Goal: Task Accomplishment & Management: Use online tool/utility

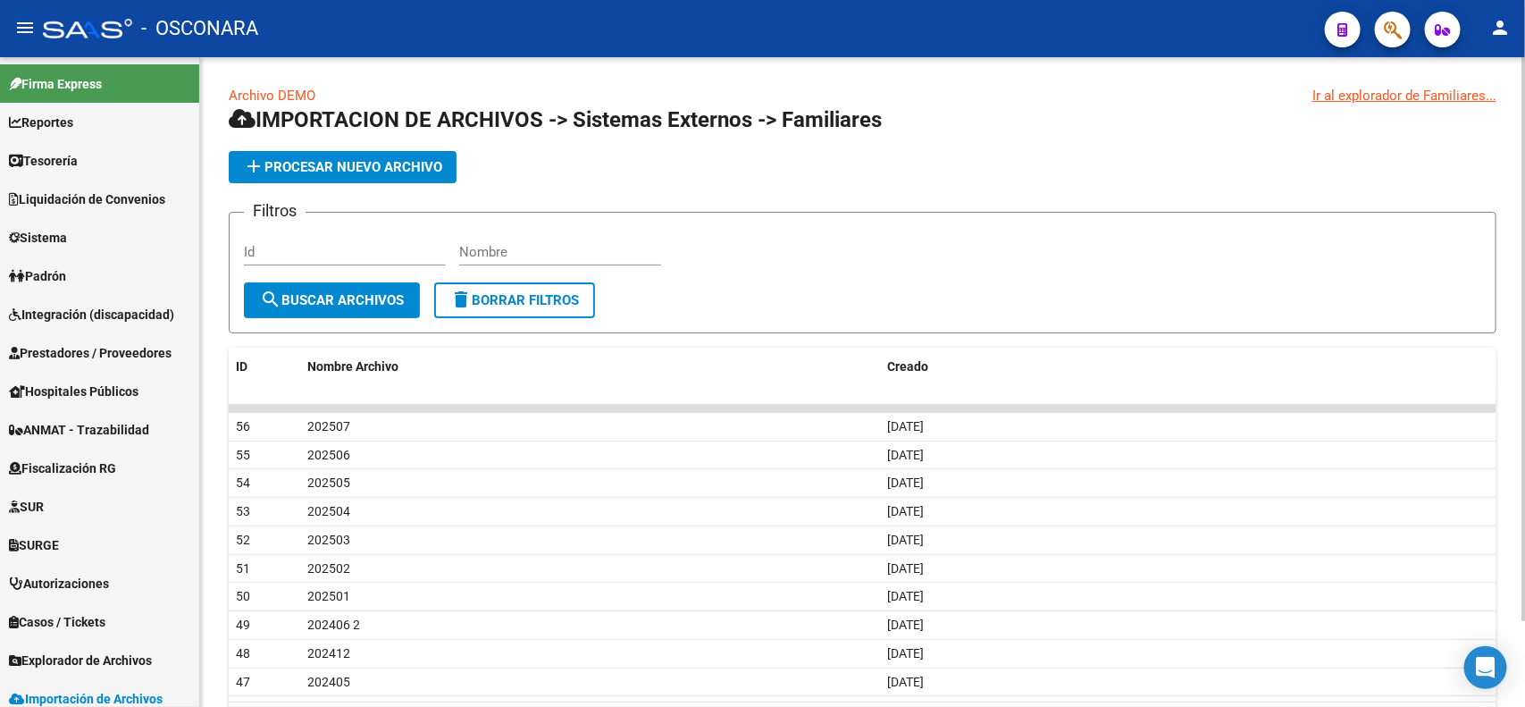
click at [1405, 282] on div "Archivo DEMO Ir al explorador de Familiares... IMPORTACION DE ARCHIVOS -> Siste…" at bounding box center [864, 430] width 1329 height 747
click at [92, 286] on link "Padrón" at bounding box center [99, 275] width 199 height 38
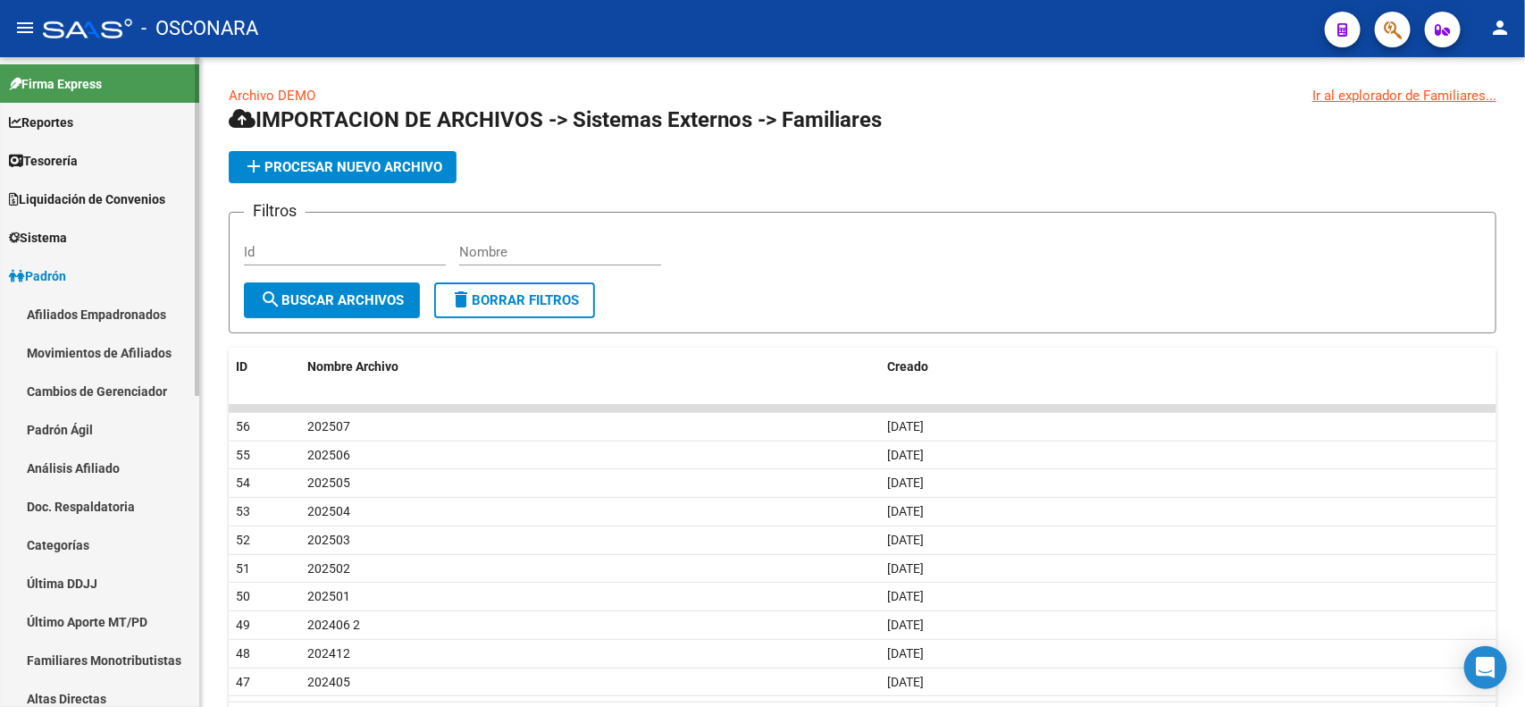
click at [92, 286] on link "Padrón" at bounding box center [99, 275] width 199 height 38
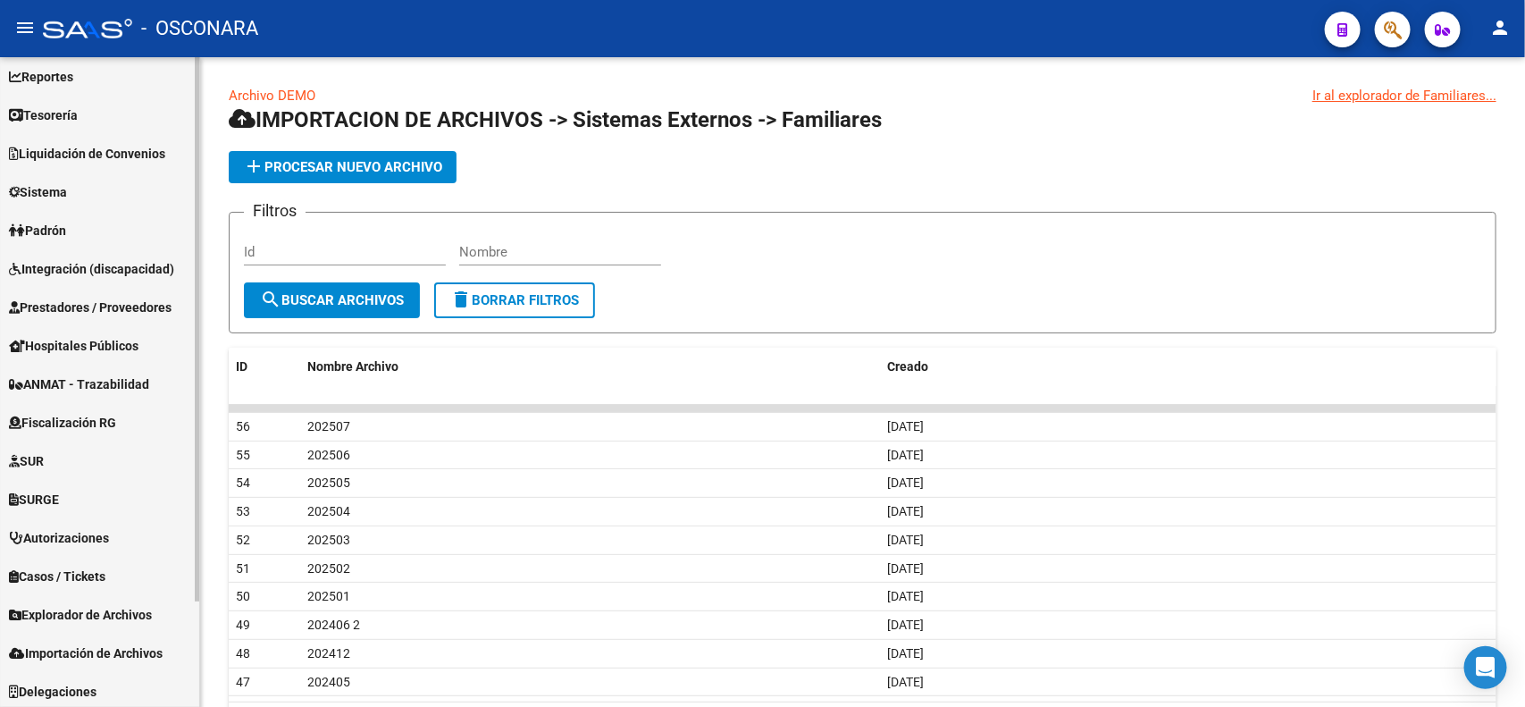
scroll to position [125, 0]
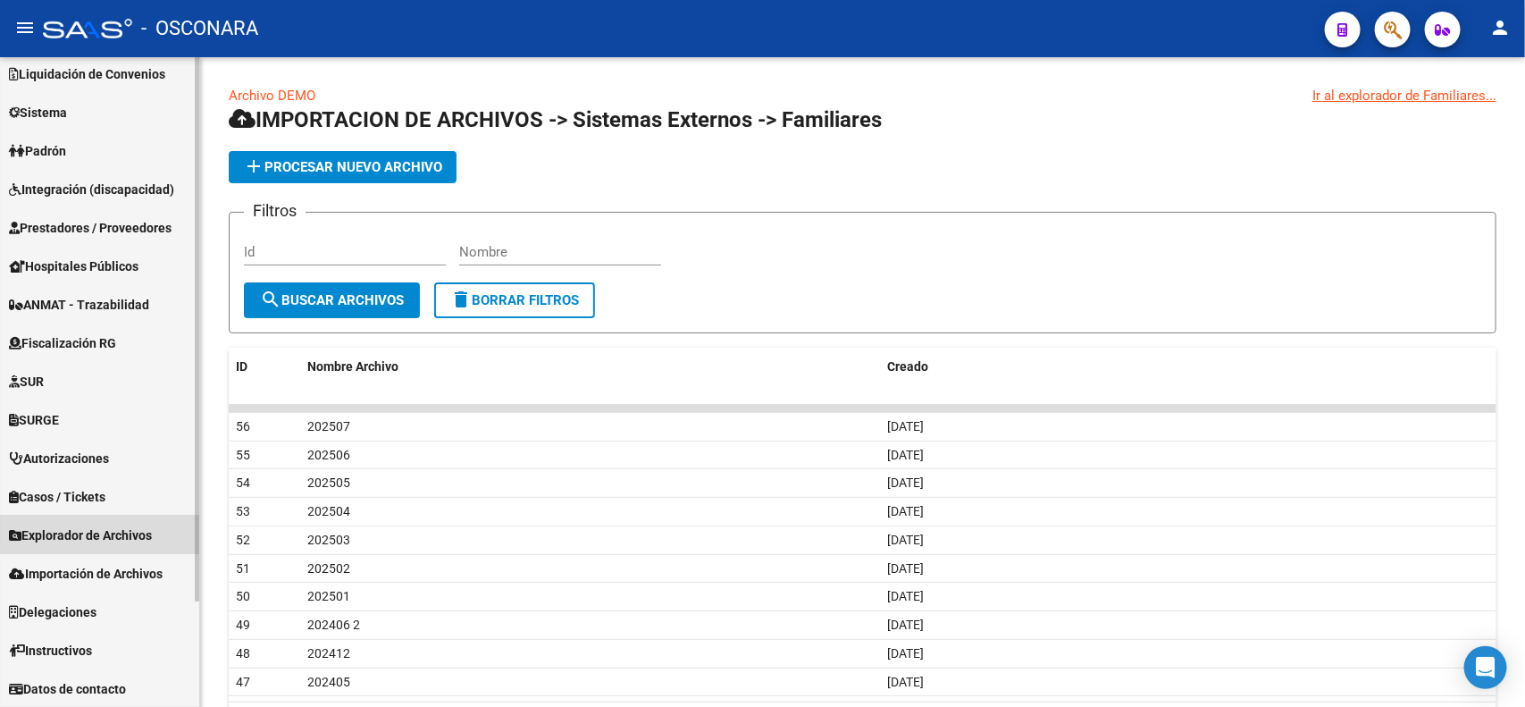
click at [130, 528] on span "Explorador de Archivos" at bounding box center [80, 535] width 143 height 20
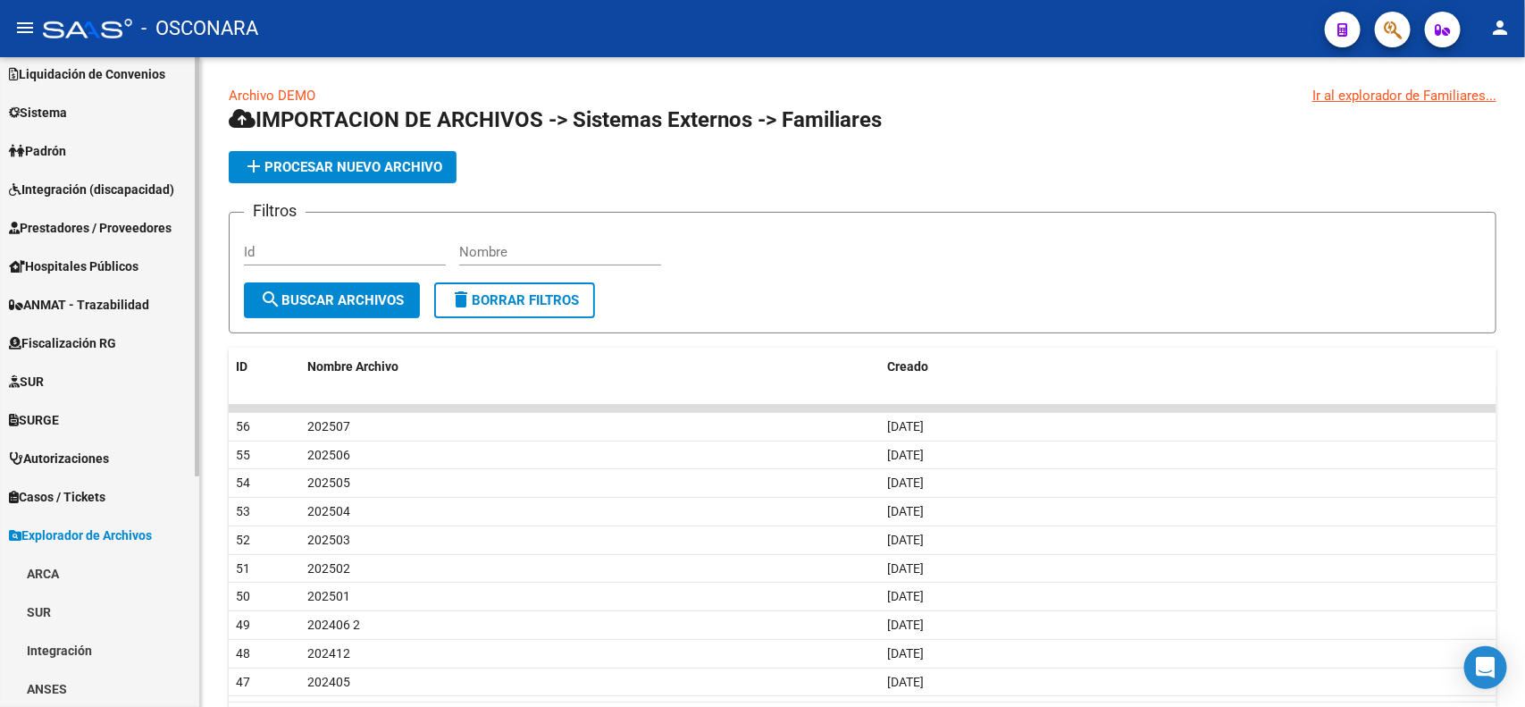
scroll to position [356, 0]
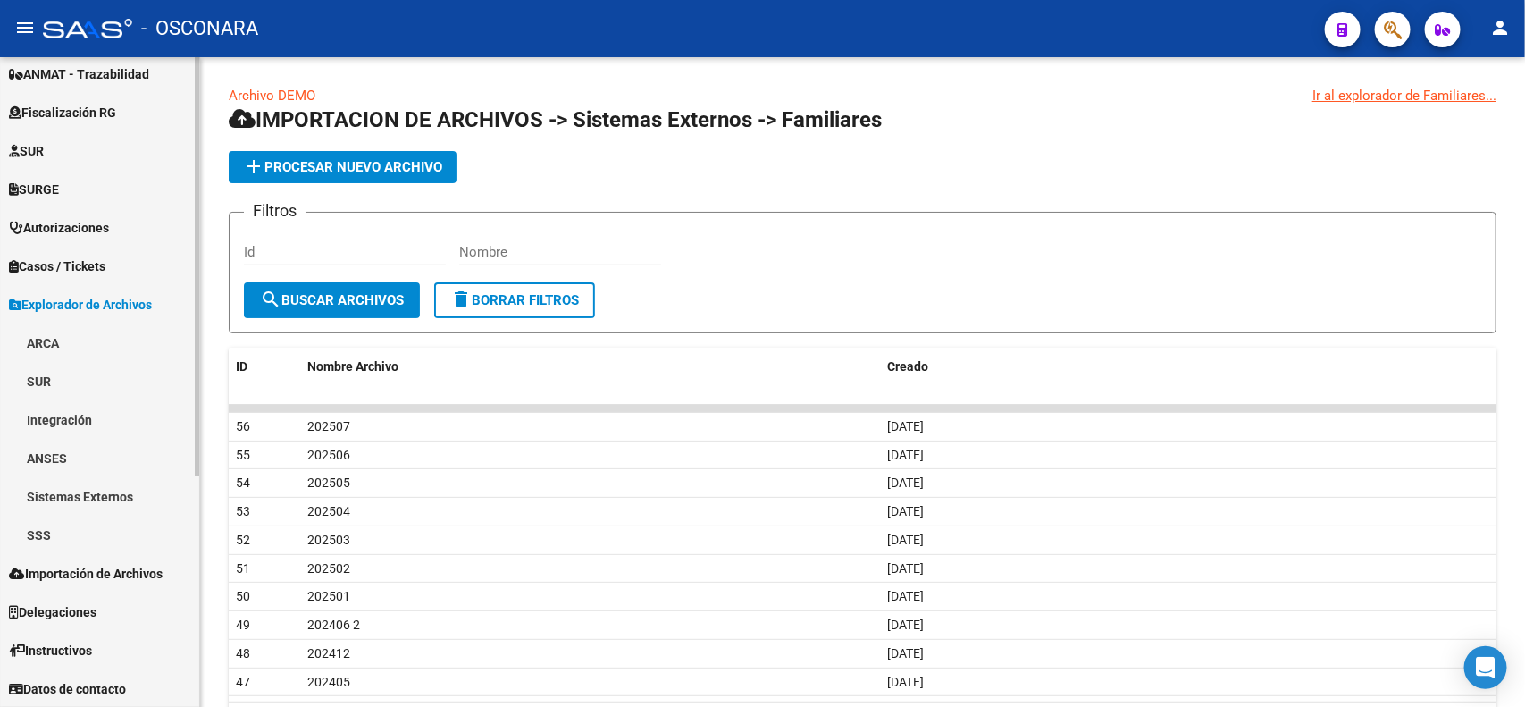
click at [67, 538] on link "SSS" at bounding box center [99, 534] width 199 height 38
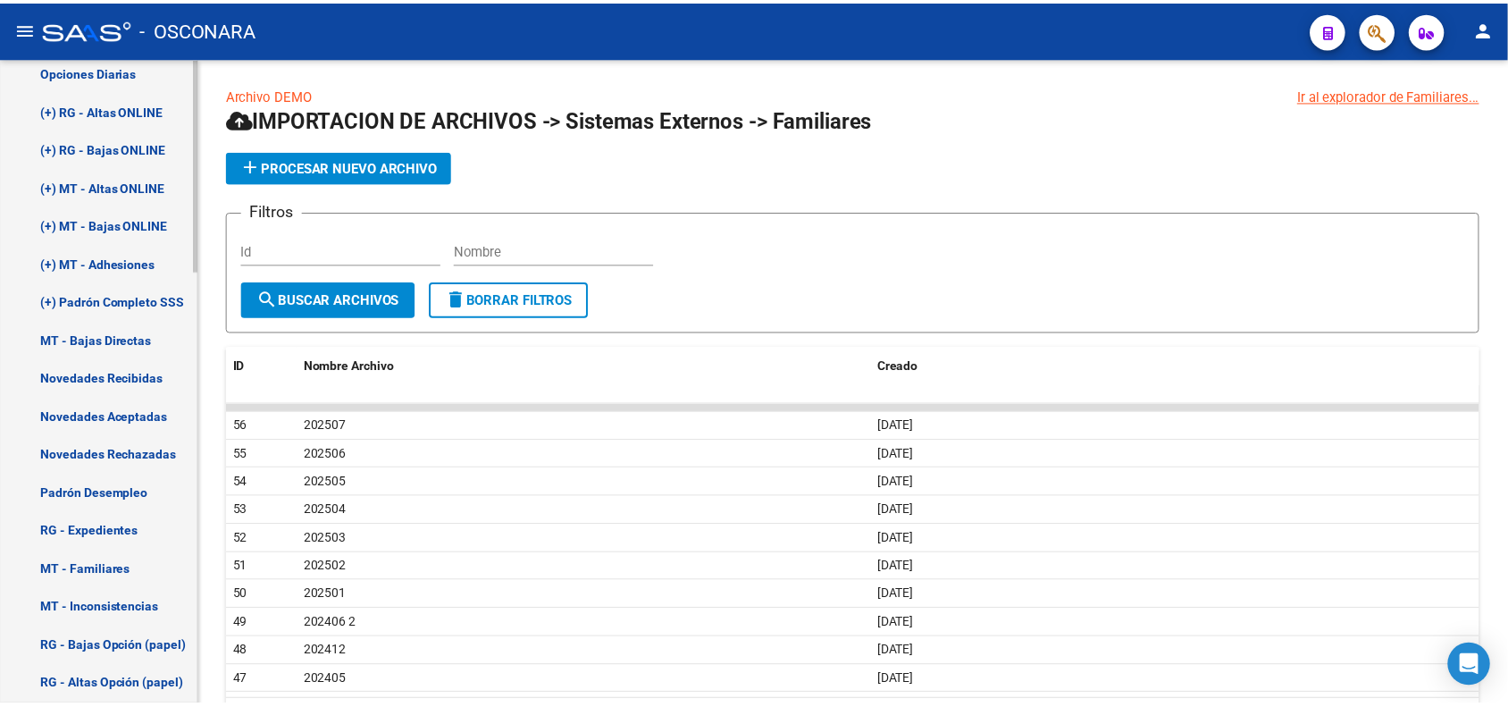
scroll to position [890, 0]
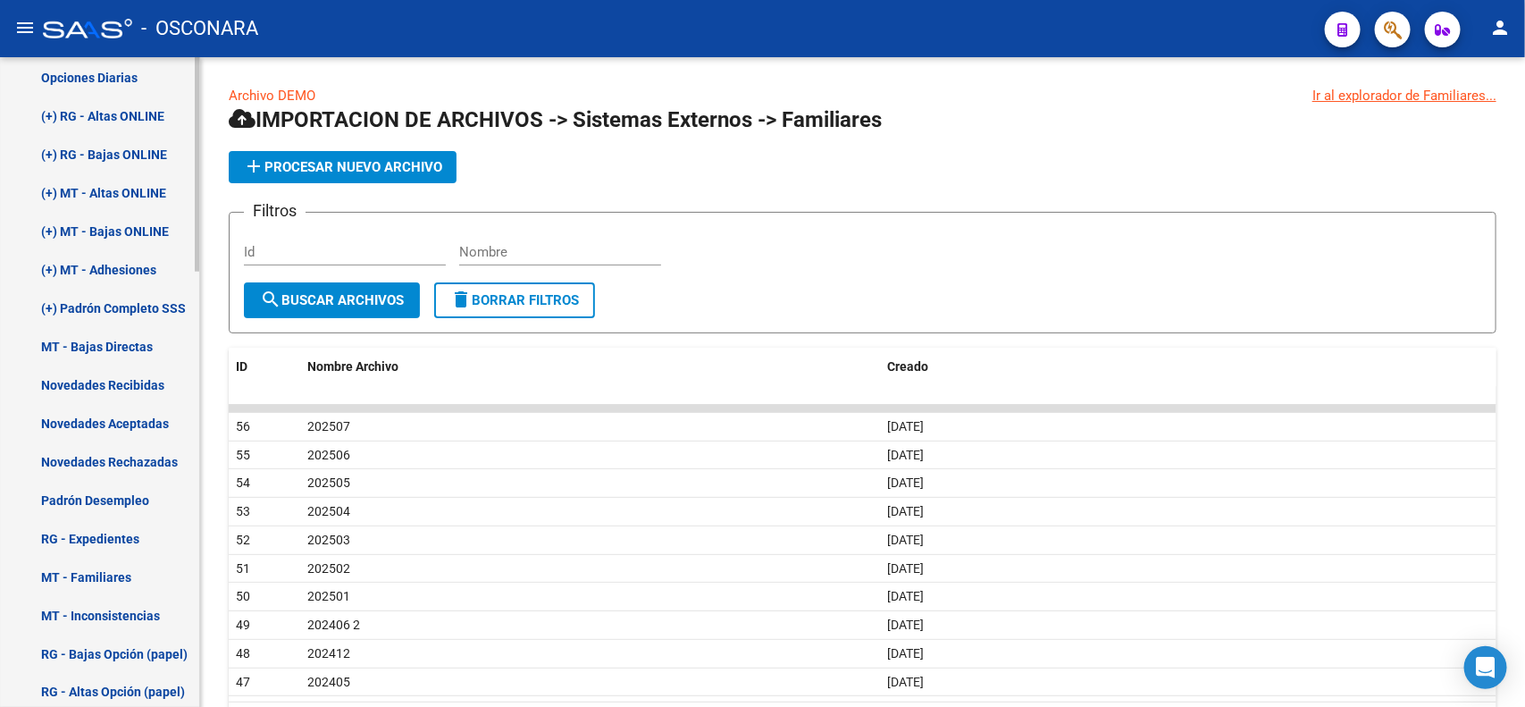
click at [212, 376] on mat-sidenav-container "Firma Express Reportes Tablero de Control Ingresos Percibidos Análisis de todos…" at bounding box center [762, 381] width 1525 height 649
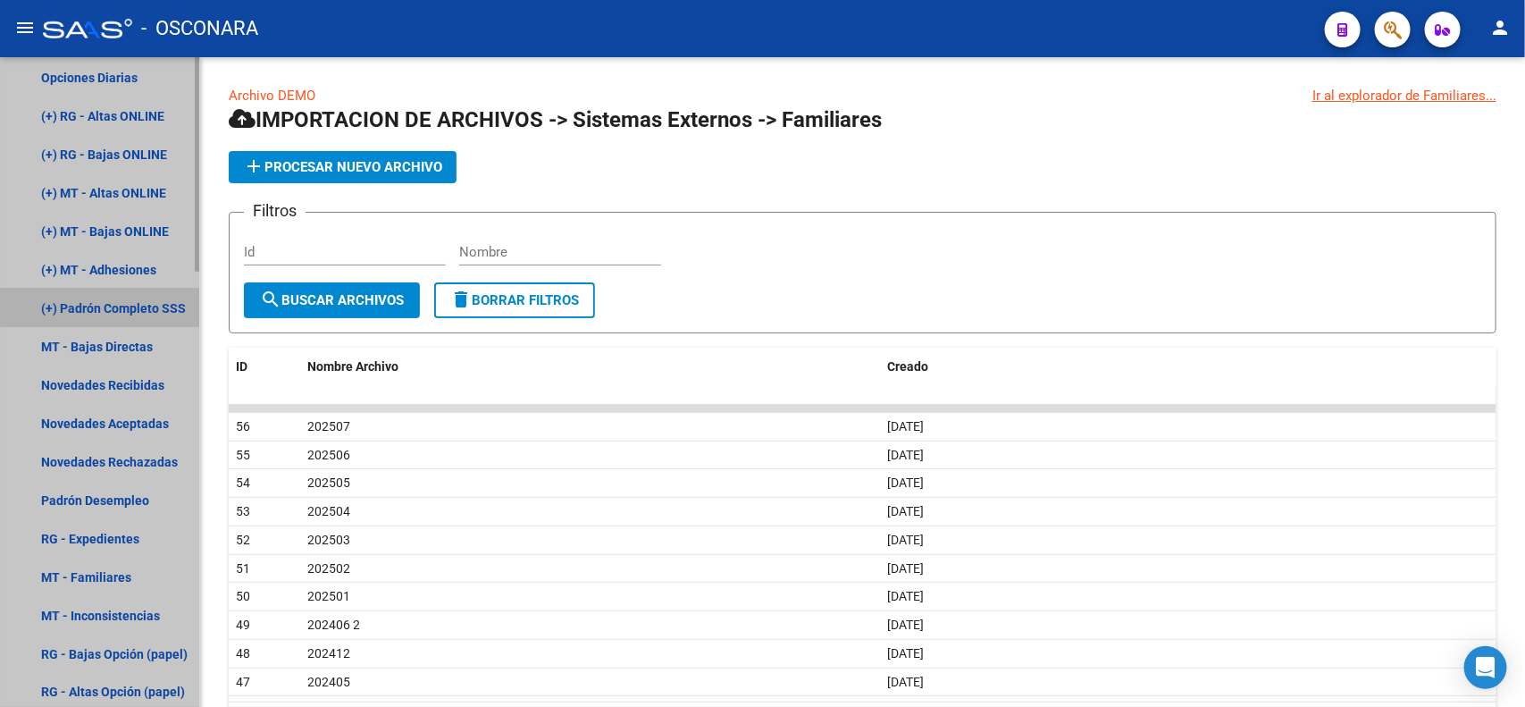
click at [168, 301] on link "(+) Padrón Completo SSS" at bounding box center [99, 308] width 199 height 38
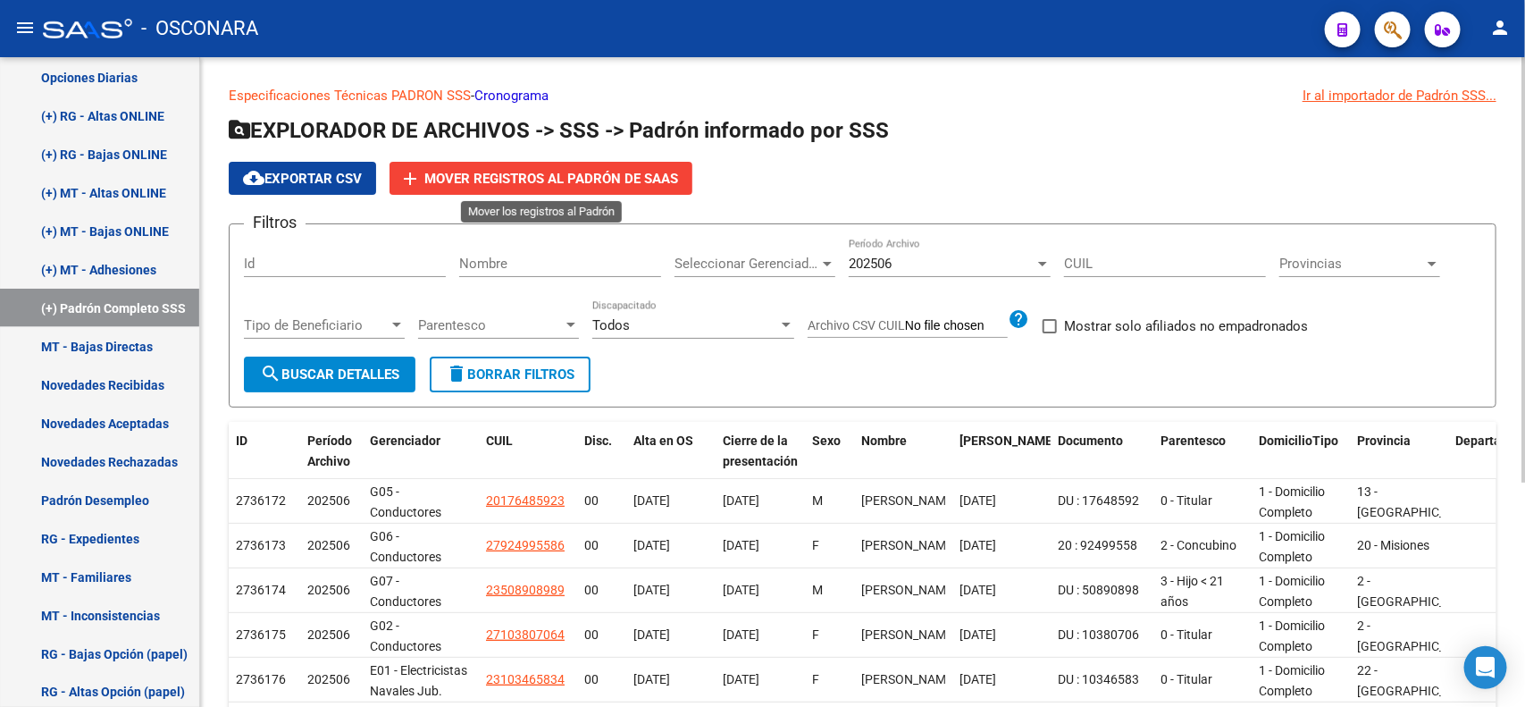
click at [561, 174] on span "Mover registros al PADRÓN de SAAS" at bounding box center [551, 179] width 254 height 16
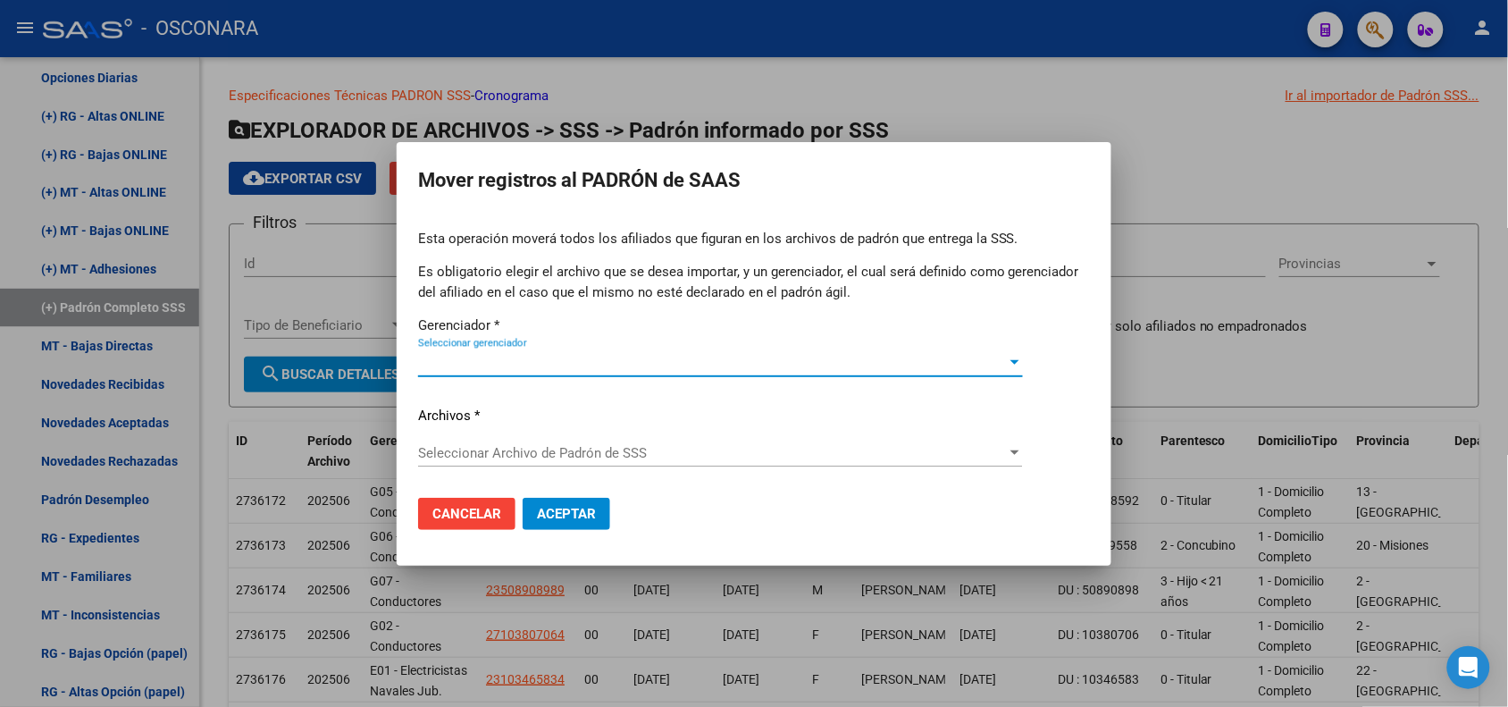
click at [659, 366] on span "Seleccionar gerenciador" at bounding box center [712, 363] width 589 height 16
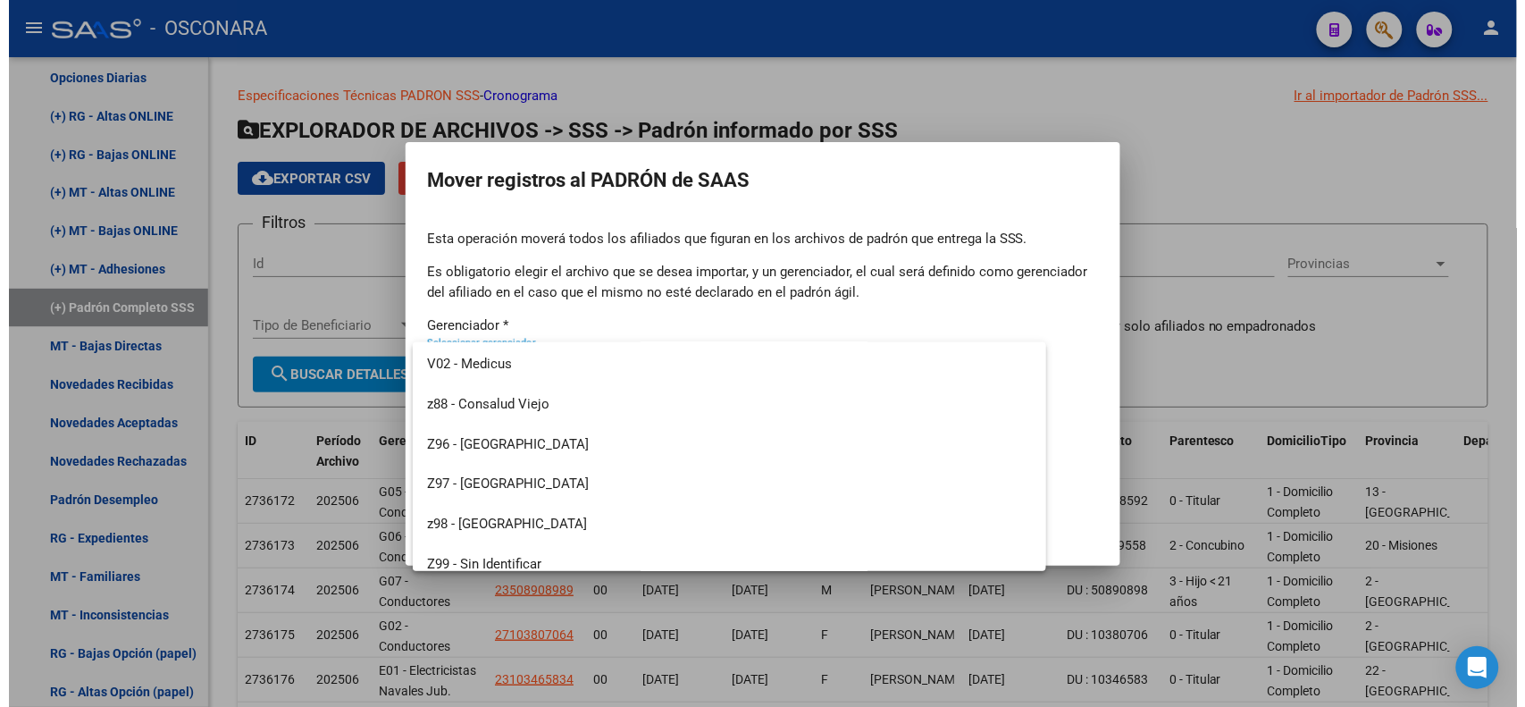
scroll to position [896, 0]
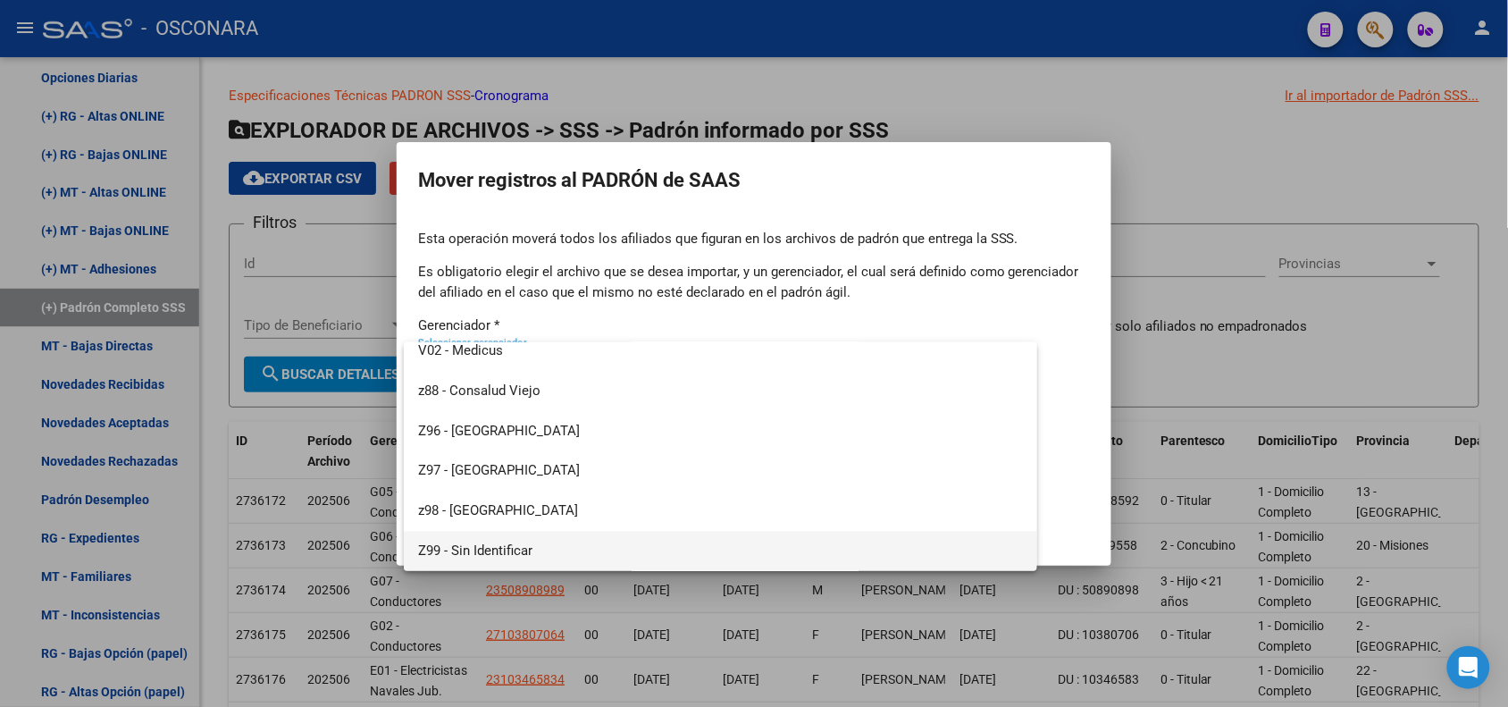
click at [706, 559] on span "Z99 - Sin Identificar" at bounding box center [720, 552] width 605 height 40
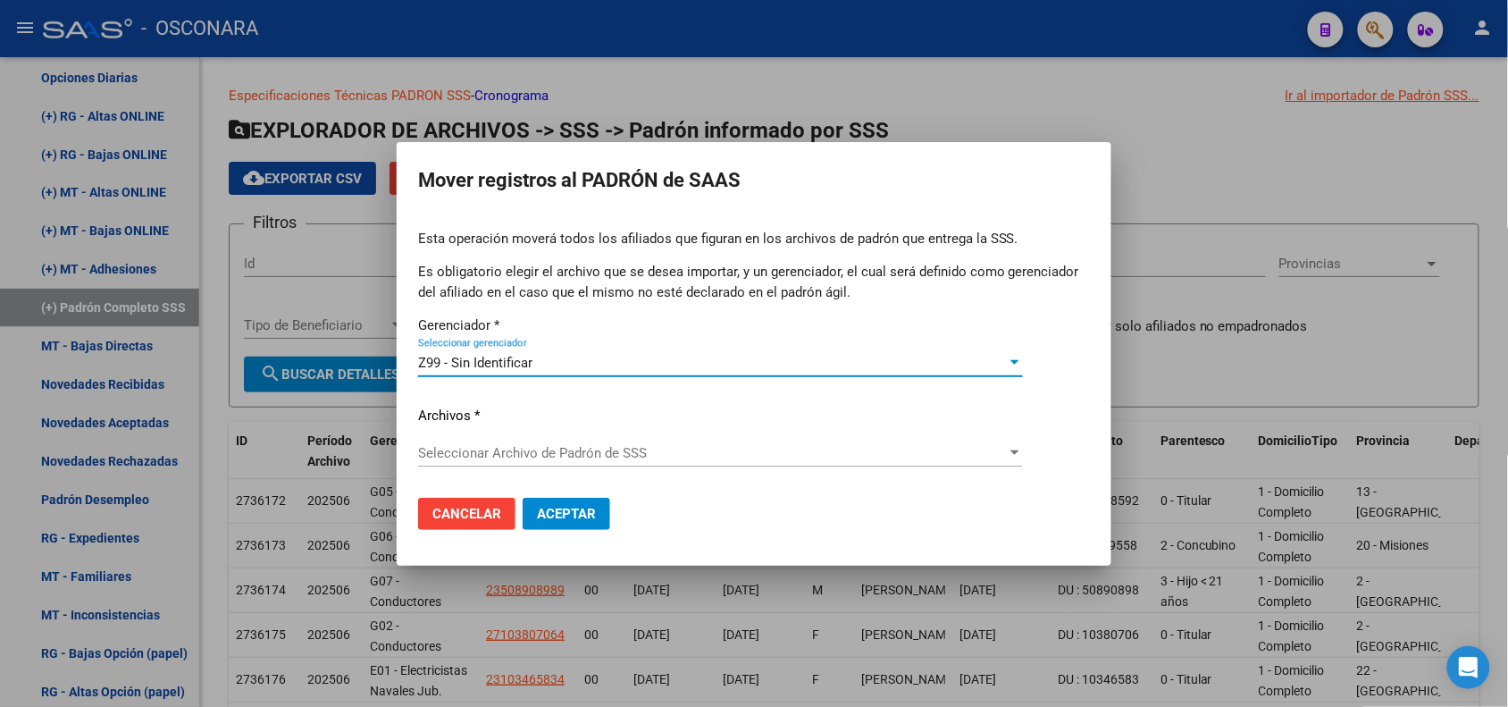
click at [532, 454] on span "Seleccionar Archivo de Padrón de SSS" at bounding box center [712, 453] width 589 height 16
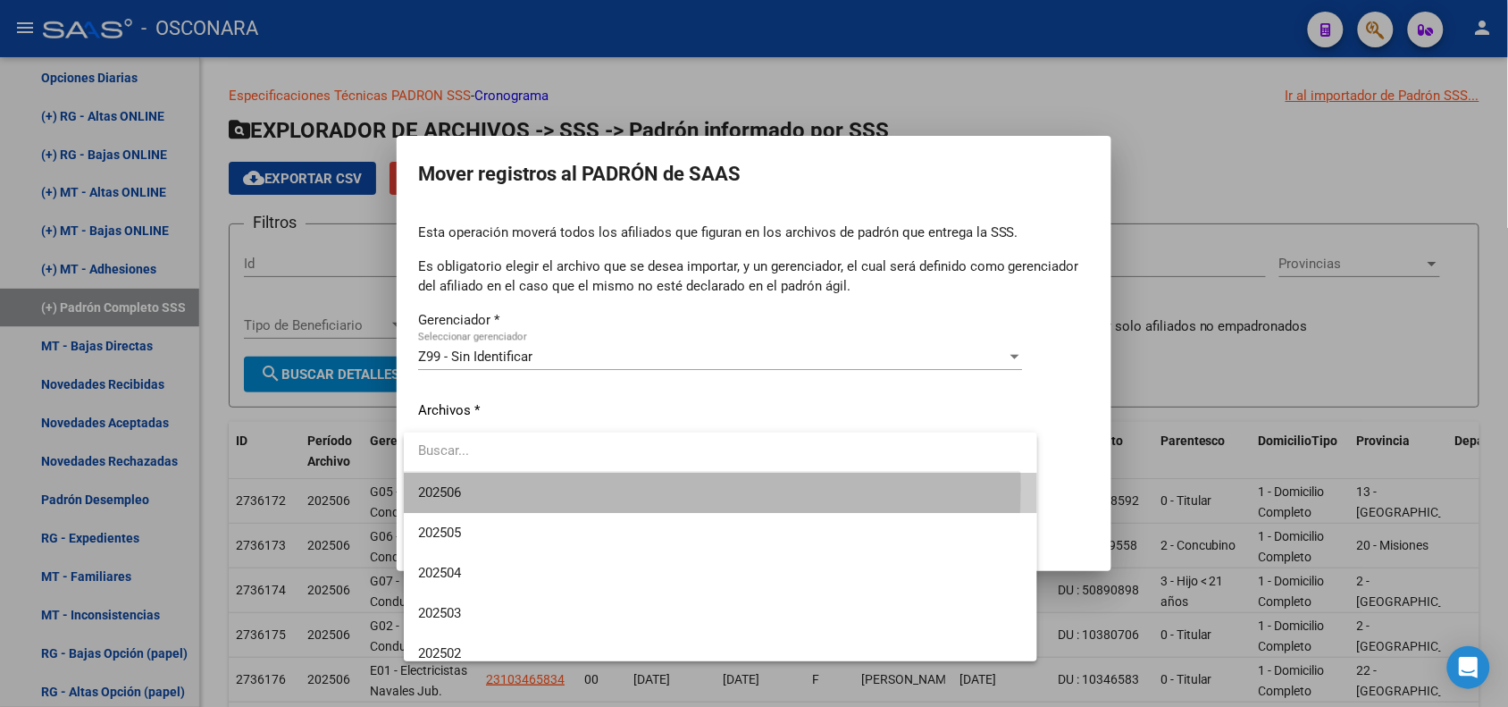
click at [532, 487] on span "202506" at bounding box center [720, 493] width 605 height 40
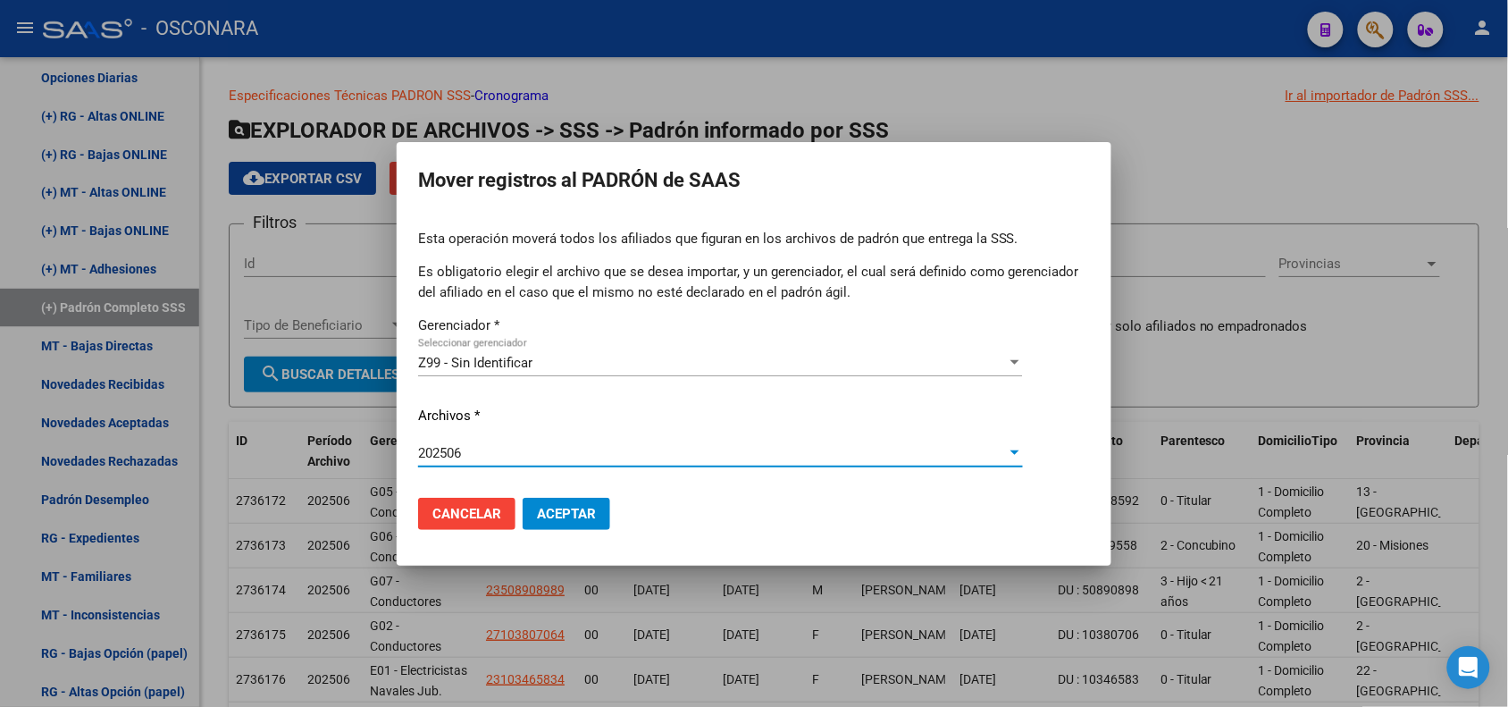
click at [590, 515] on span "Aceptar" at bounding box center [566, 514] width 59 height 16
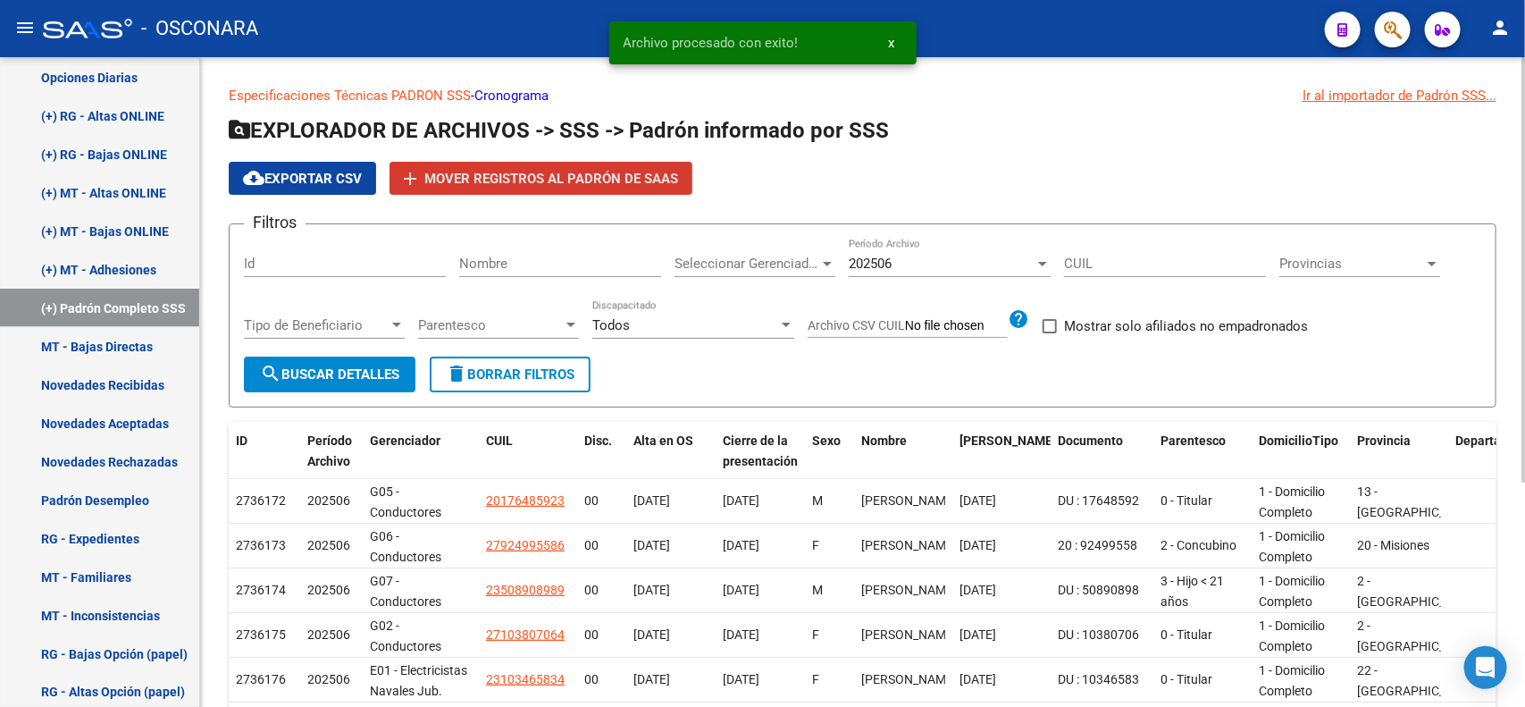
click at [1404, 94] on div "Ir al importador de Padrón SSS..." at bounding box center [1400, 96] width 194 height 20
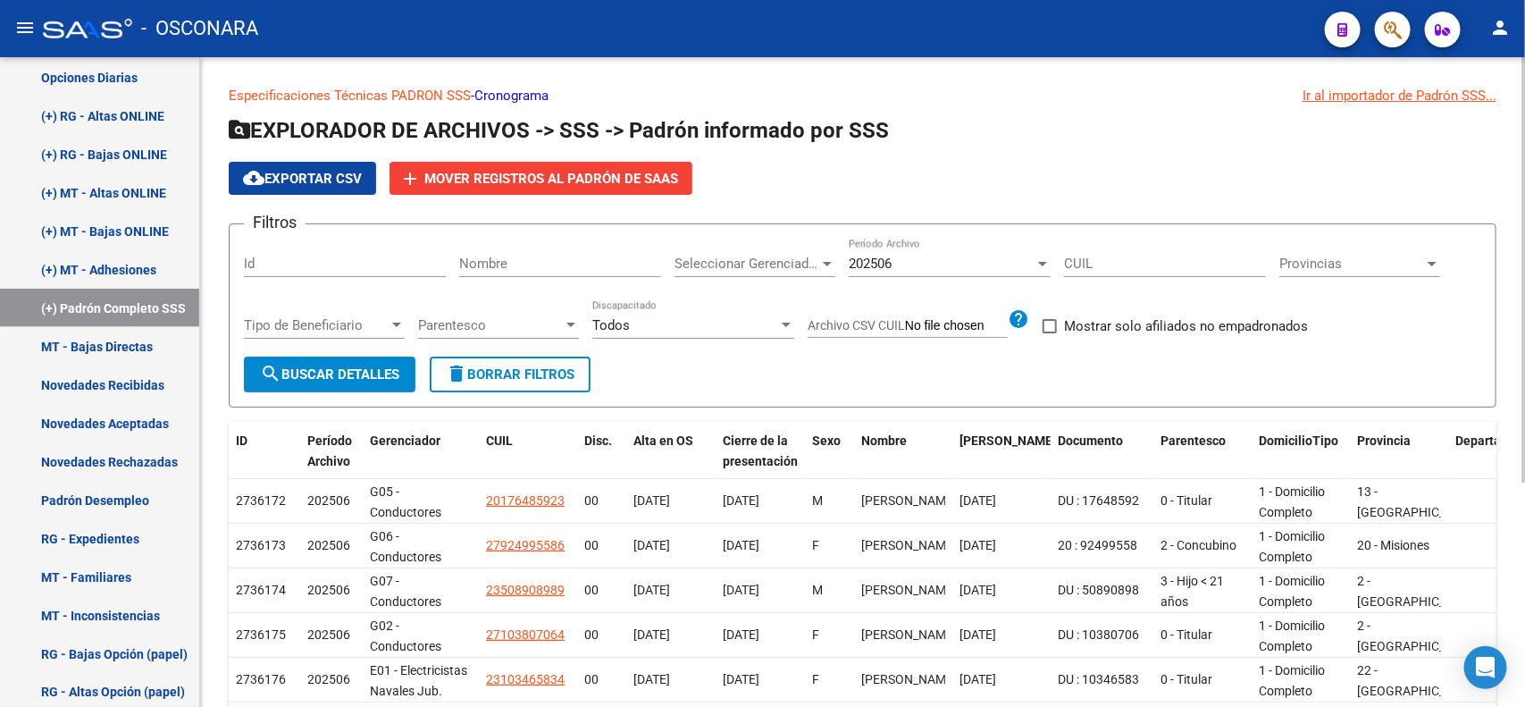
click at [1446, 96] on div "Ir al importador de Padrón SSS..." at bounding box center [1400, 96] width 194 height 20
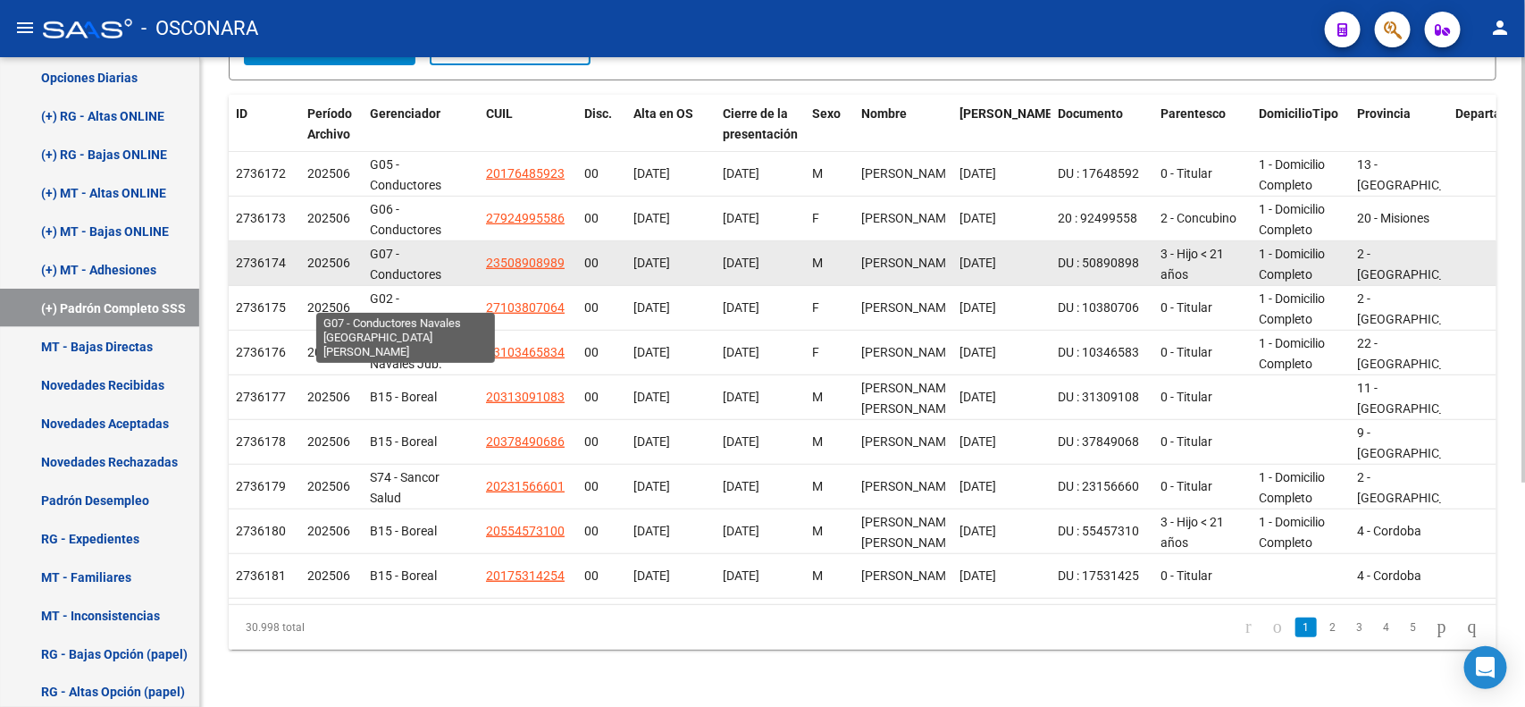
scroll to position [0, 0]
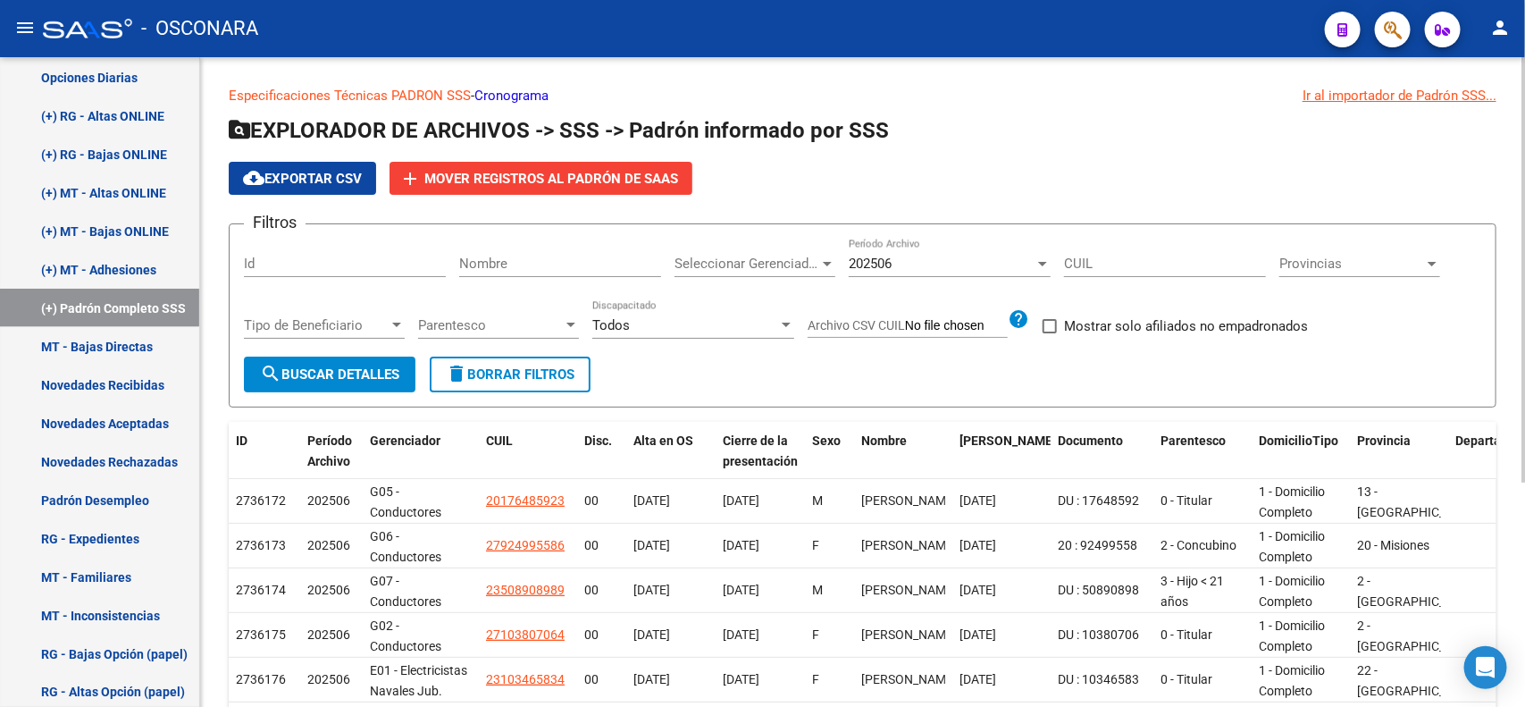
click at [340, 171] on span "cloud_download Exportar CSV" at bounding box center [302, 179] width 119 height 16
